Goal: Task Accomplishment & Management: Manage account settings

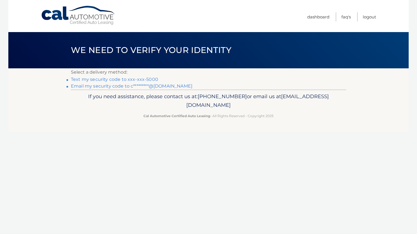
click at [140, 78] on link "Text my security code to xxx-xxx-5000" at bounding box center [114, 79] width 87 height 5
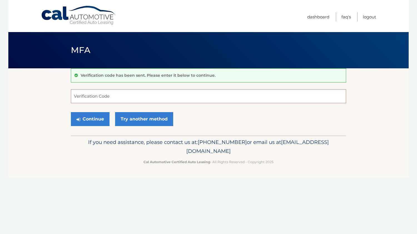
click at [98, 96] on input "Verification Code" at bounding box center [209, 96] width 276 height 14
type input "746745"
click at [88, 120] on button "Continue" at bounding box center [90, 119] width 39 height 14
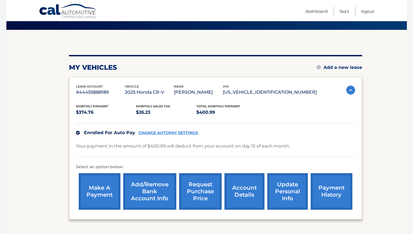
scroll to position [56, 0]
